Goal: Transaction & Acquisition: Purchase product/service

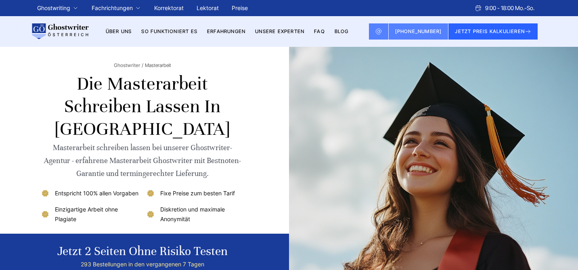
scroll to position [0, 0]
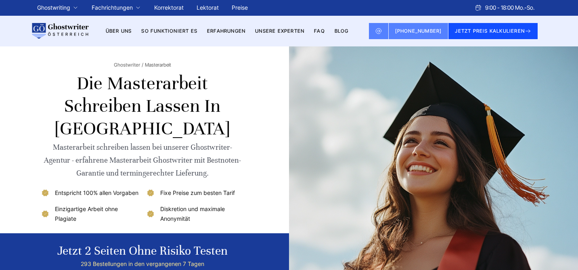
click at [514, 31] on button "JETZT PREIS KALKULIEREN" at bounding box center [492, 31] width 89 height 16
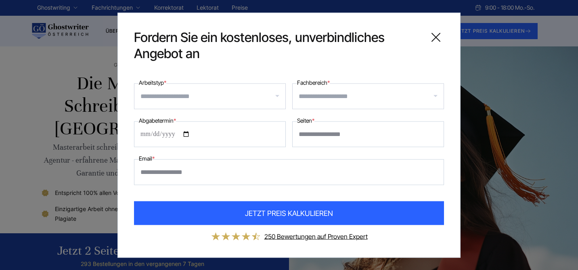
click at [251, 98] on input "Arbeitstyp *" at bounding box center [212, 96] width 145 height 13
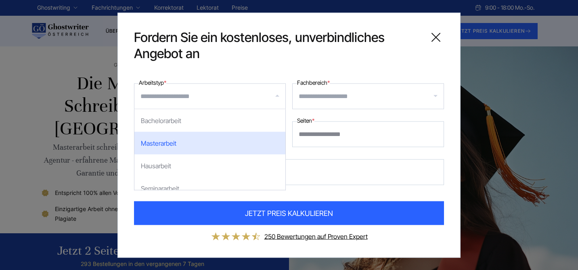
click at [222, 140] on div "Masterarbeit" at bounding box center [209, 143] width 151 height 23
select select "**"
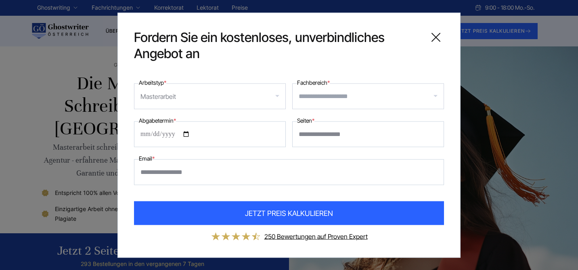
click at [330, 100] on input "Fachbereich *" at bounding box center [371, 96] width 145 height 13
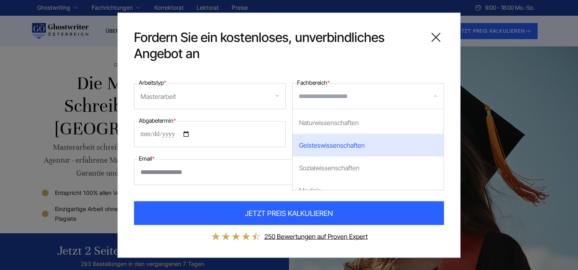
scroll to position [88, 0]
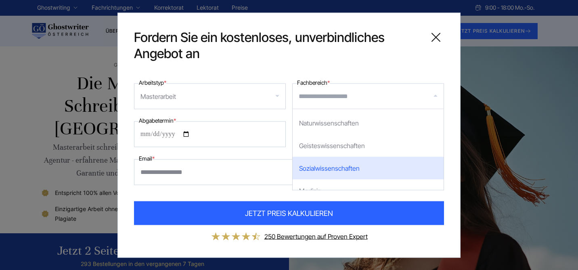
click at [347, 164] on div "Sozialwissenschaften" at bounding box center [368, 168] width 151 height 23
select select "*"
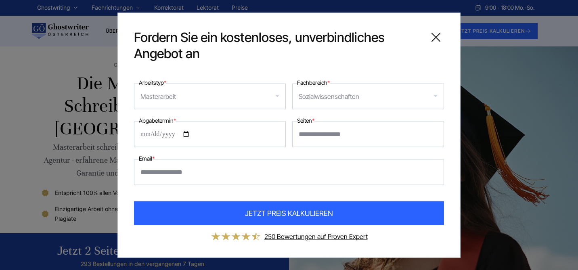
click at [184, 133] on input "Abgabetermin *" at bounding box center [210, 134] width 152 height 26
type input "**********"
click at [336, 134] on input "Seiten *" at bounding box center [368, 134] width 152 height 26
type input "**"
click at [194, 178] on input "Email *" at bounding box center [289, 172] width 310 height 26
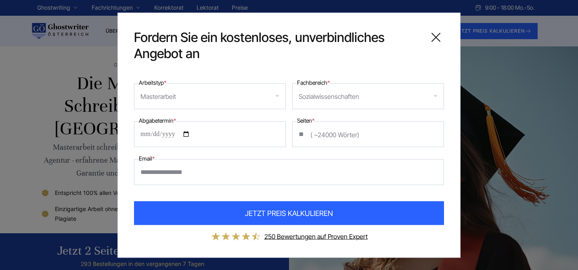
click at [437, 36] on icon at bounding box center [436, 37] width 16 height 16
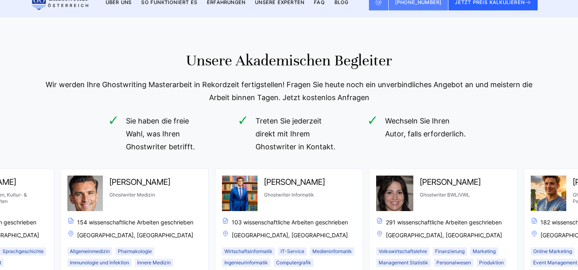
scroll to position [2506, 0]
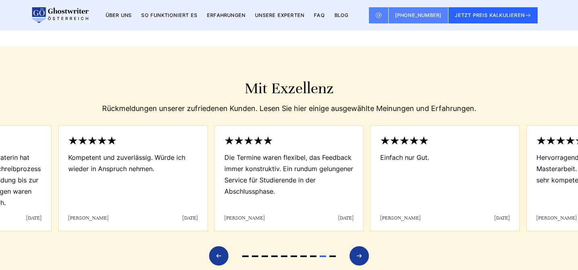
scroll to position [3586, 0]
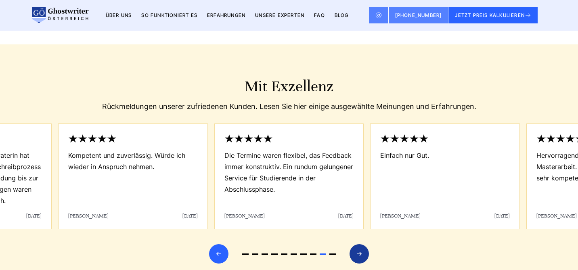
click at [218, 244] on icon "Previous slide" at bounding box center [219, 253] width 6 height 19
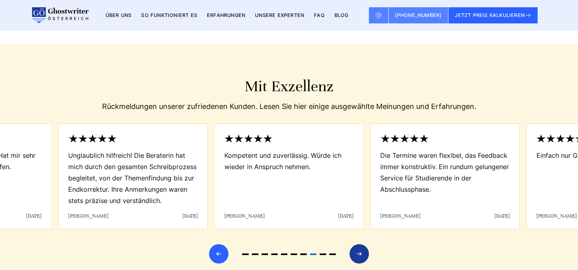
click at [218, 244] on icon "Previous slide" at bounding box center [219, 253] width 6 height 19
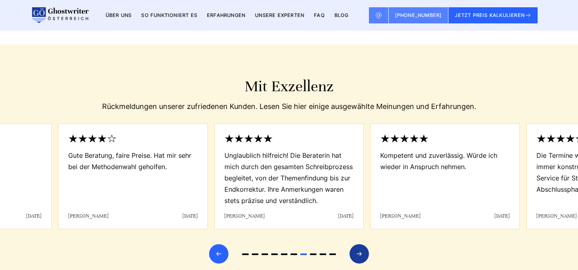
click at [218, 244] on icon "Previous slide" at bounding box center [219, 253] width 6 height 19
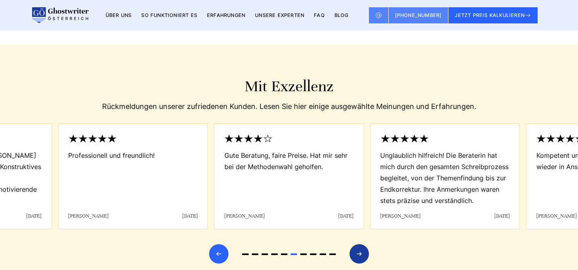
click at [218, 244] on icon "Previous slide" at bounding box center [219, 253] width 6 height 19
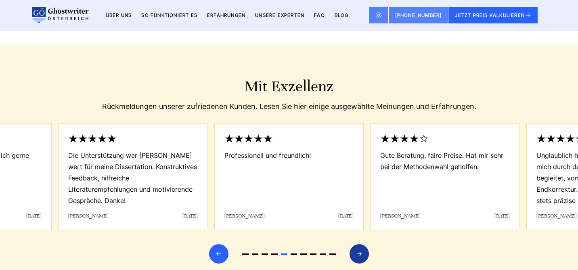
click at [218, 244] on icon "Previous slide" at bounding box center [219, 253] width 6 height 19
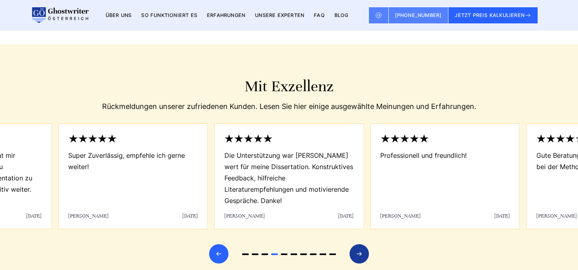
click at [218, 244] on icon "Previous slide" at bounding box center [219, 253] width 6 height 19
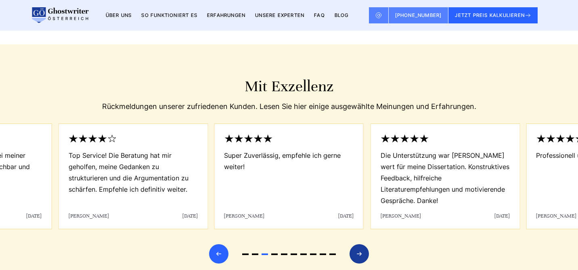
click at [218, 244] on icon "Previous slide" at bounding box center [219, 253] width 6 height 19
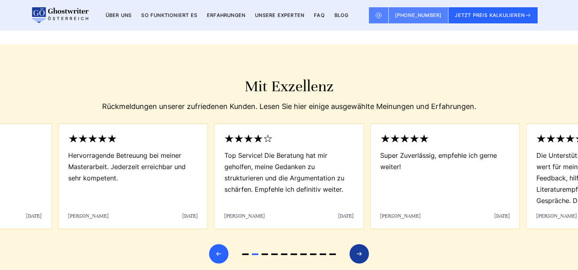
click at [218, 244] on icon "Previous slide" at bounding box center [219, 253] width 6 height 19
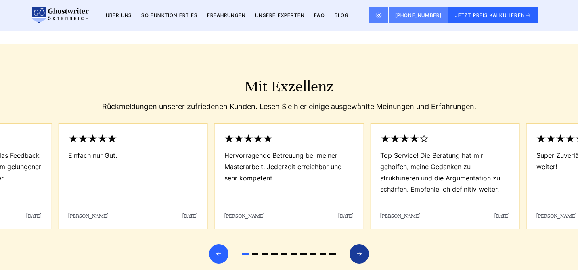
click at [218, 244] on icon "Previous slide" at bounding box center [219, 253] width 6 height 19
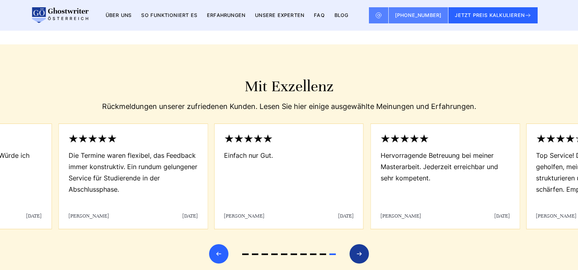
click at [218, 244] on icon "Previous slide" at bounding box center [219, 253] width 6 height 19
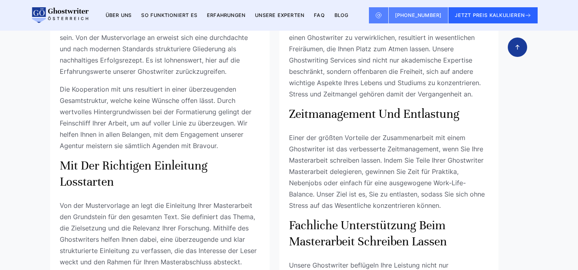
scroll to position [0, 0]
